Goal: Information Seeking & Learning: Learn about a topic

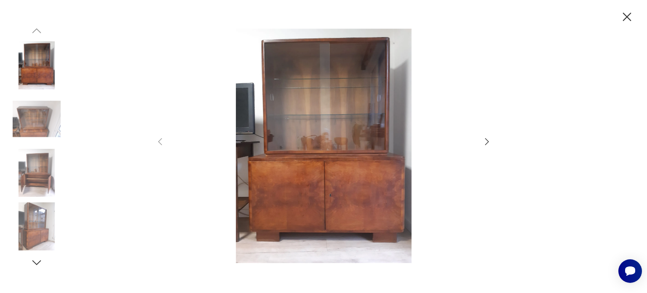
click at [482, 148] on div at bounding box center [323, 147] width 337 height 236
click at [487, 144] on icon "button" at bounding box center [487, 141] width 10 height 10
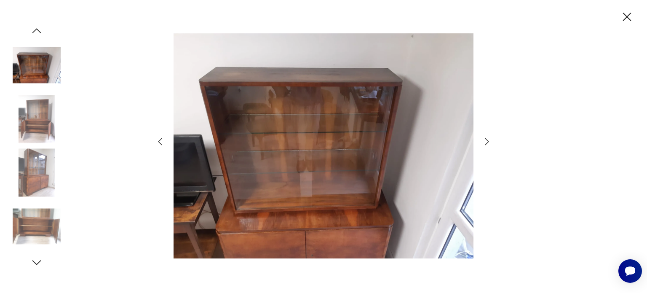
click at [487, 144] on icon "button" at bounding box center [487, 141] width 10 height 10
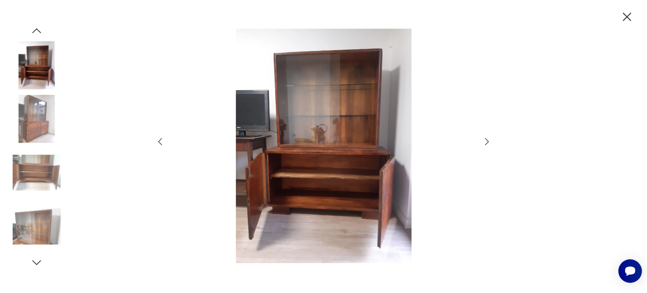
click at [487, 144] on icon "button" at bounding box center [487, 141] width 10 height 10
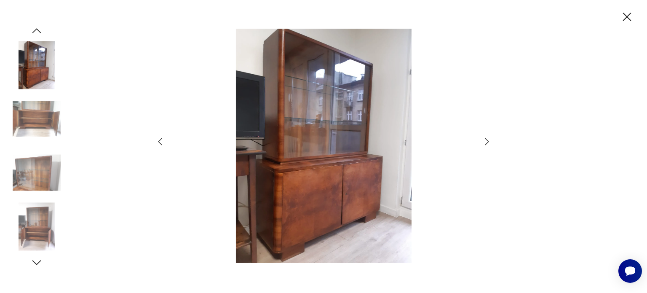
click at [487, 144] on icon "button" at bounding box center [487, 141] width 10 height 10
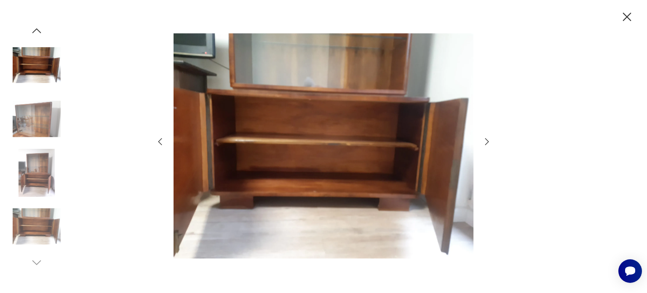
click at [487, 144] on icon "button" at bounding box center [487, 141] width 10 height 10
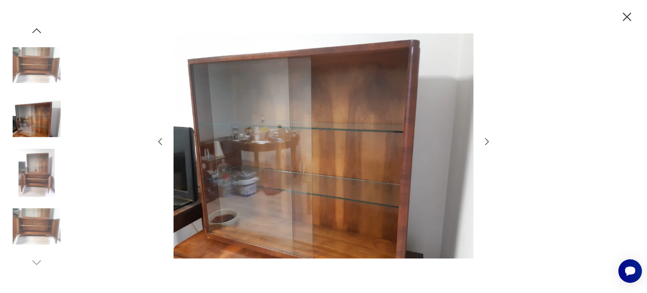
click at [485, 141] on icon "button" at bounding box center [487, 141] width 10 height 10
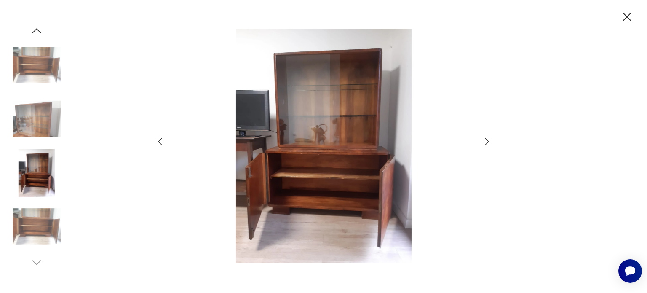
click at [485, 141] on icon "button" at bounding box center [487, 141] width 10 height 10
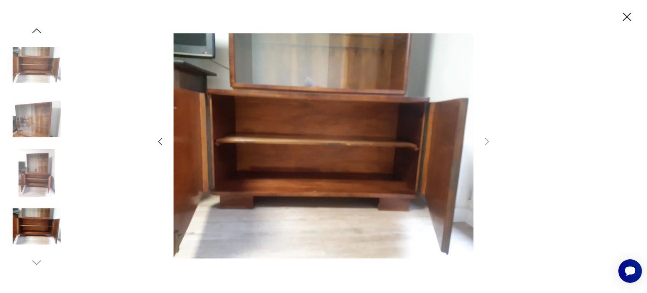
click at [624, 19] on icon "button" at bounding box center [627, 17] width 8 height 8
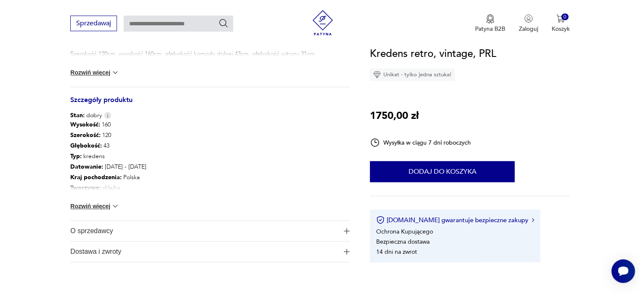
scroll to position [421, 0]
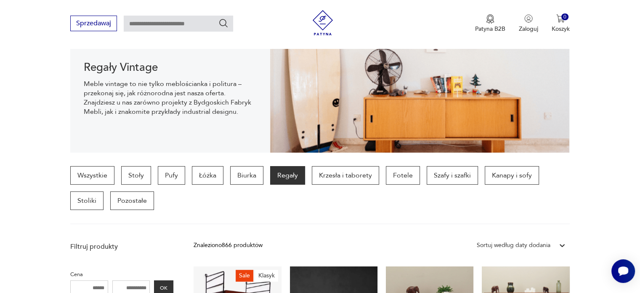
scroll to position [181, 0]
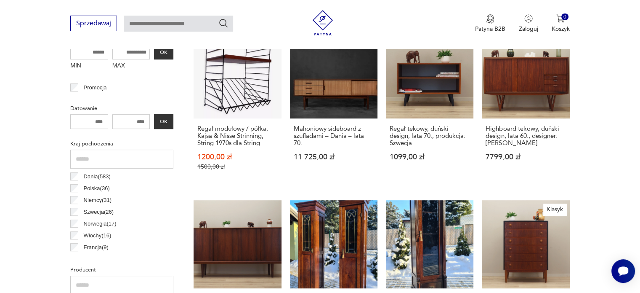
scroll to position [337, 0]
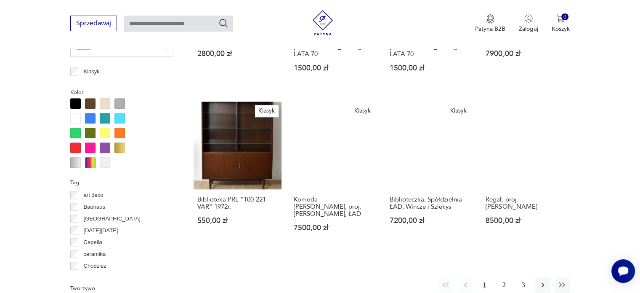
scroll to position [728, 0]
